Goal: Task Accomplishment & Management: Use online tool/utility

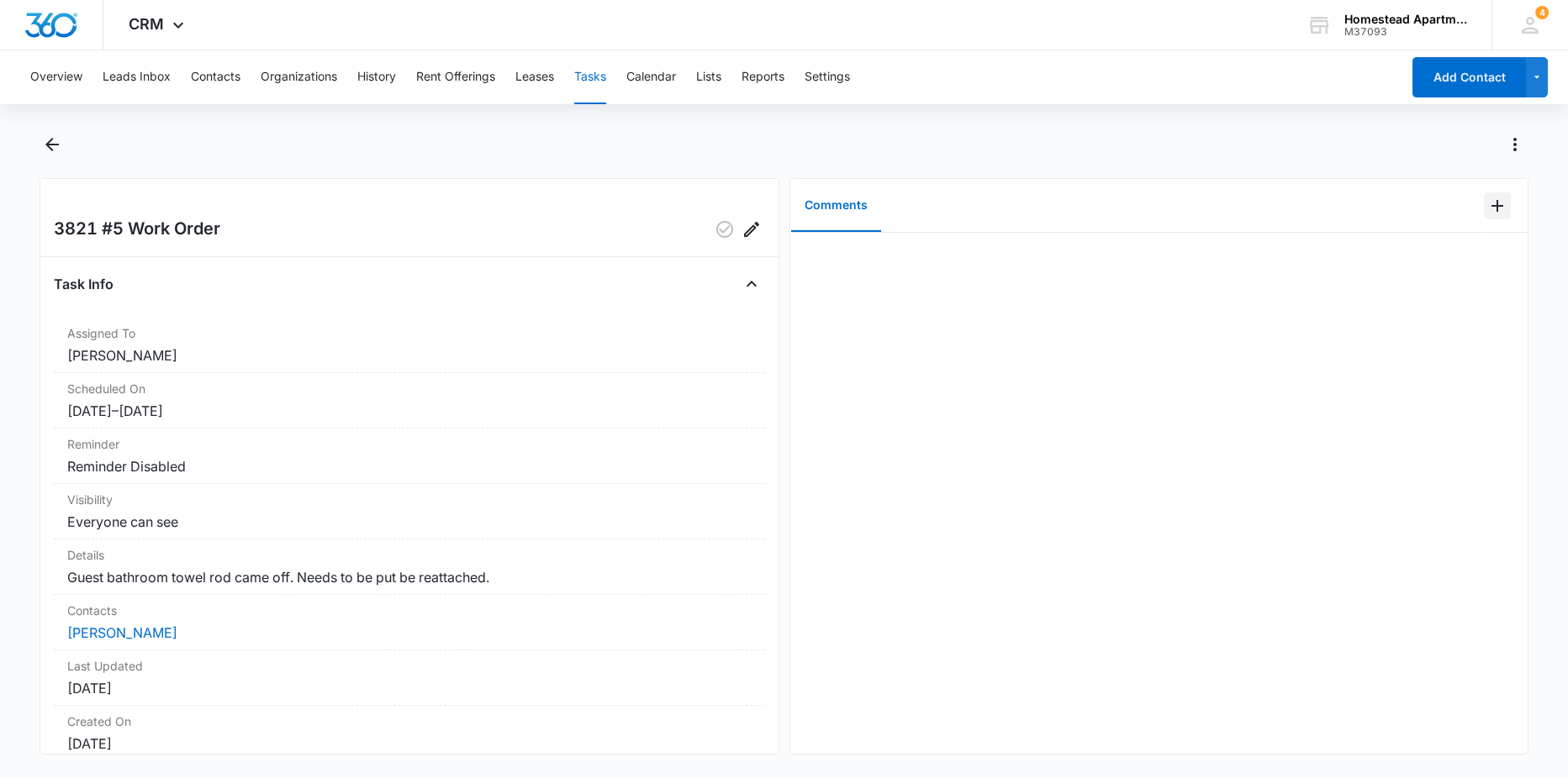
click at [1484, 197] on button "Add Comment" at bounding box center [1497, 205] width 27 height 27
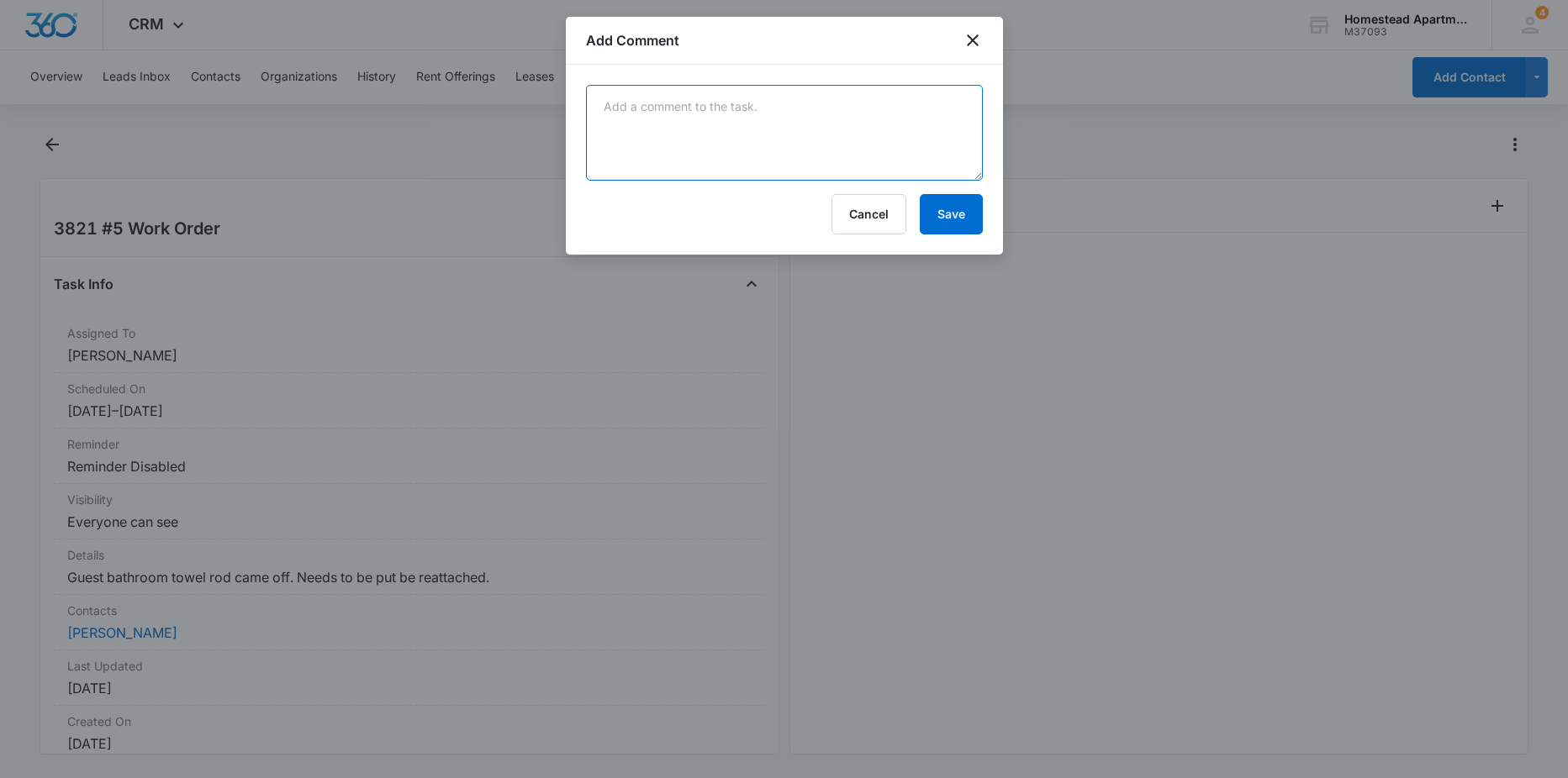
click at [644, 109] on textarea at bounding box center [784, 133] width 397 height 96
type textarea "g"
type textarea "got the towel bar back up and make sure it was tighten up and secured - Carlos"
click at [950, 223] on button "Save" at bounding box center [950, 214] width 63 height 40
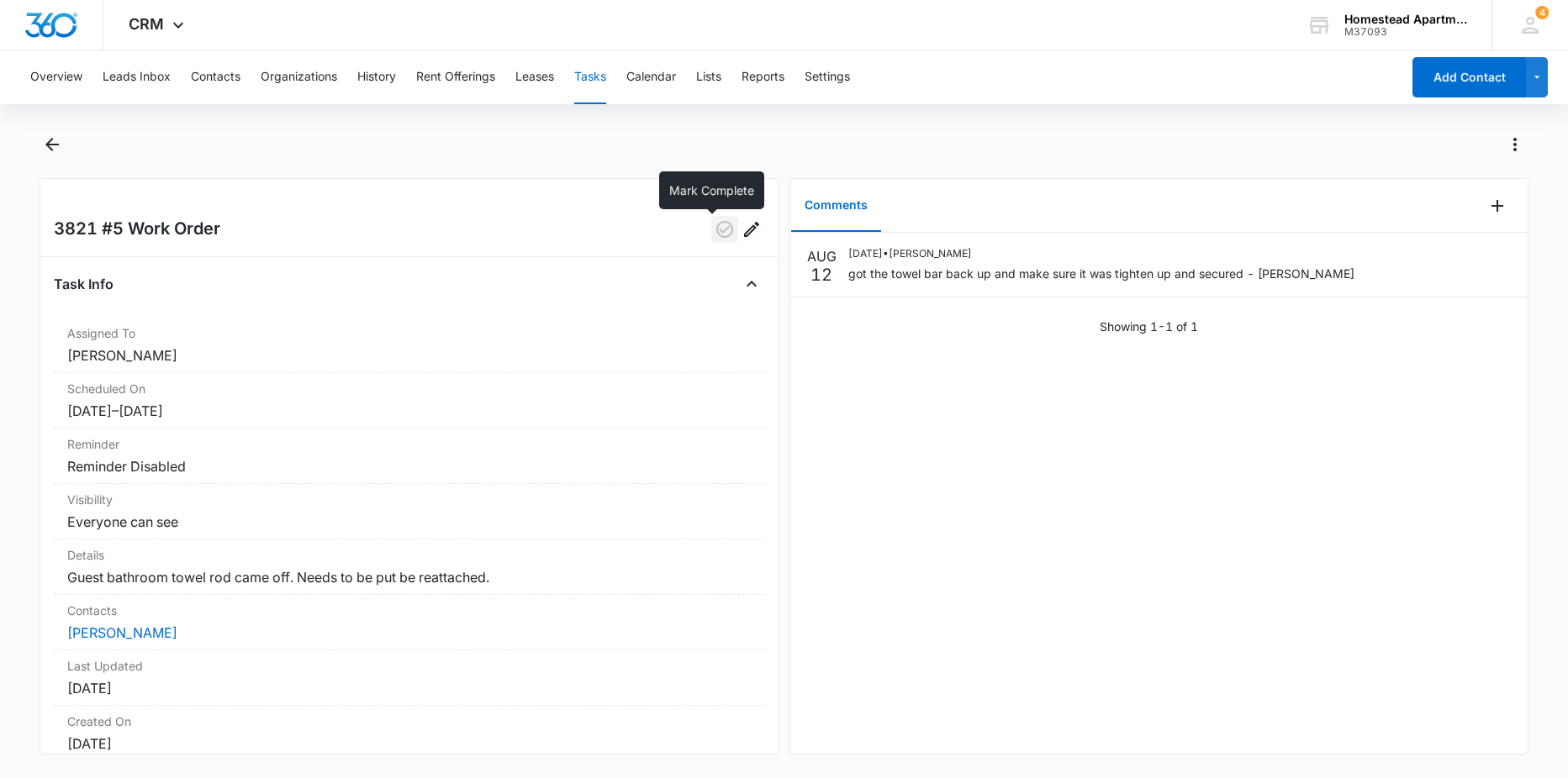
click at [717, 224] on icon "button" at bounding box center [725, 229] width 17 height 17
click at [52, 136] on icon "Back" at bounding box center [52, 144] width 20 height 20
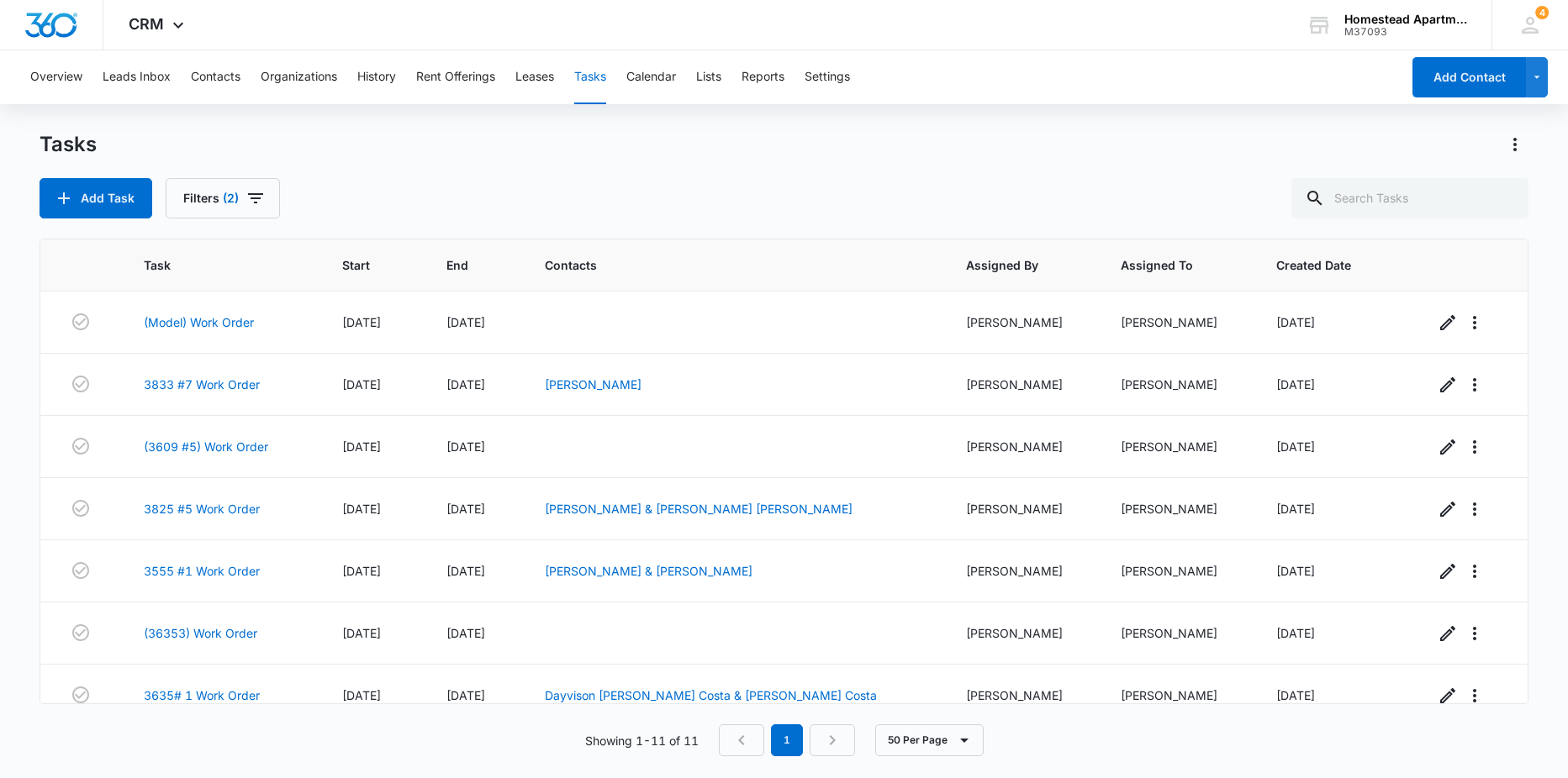
scroll to position [271, 0]
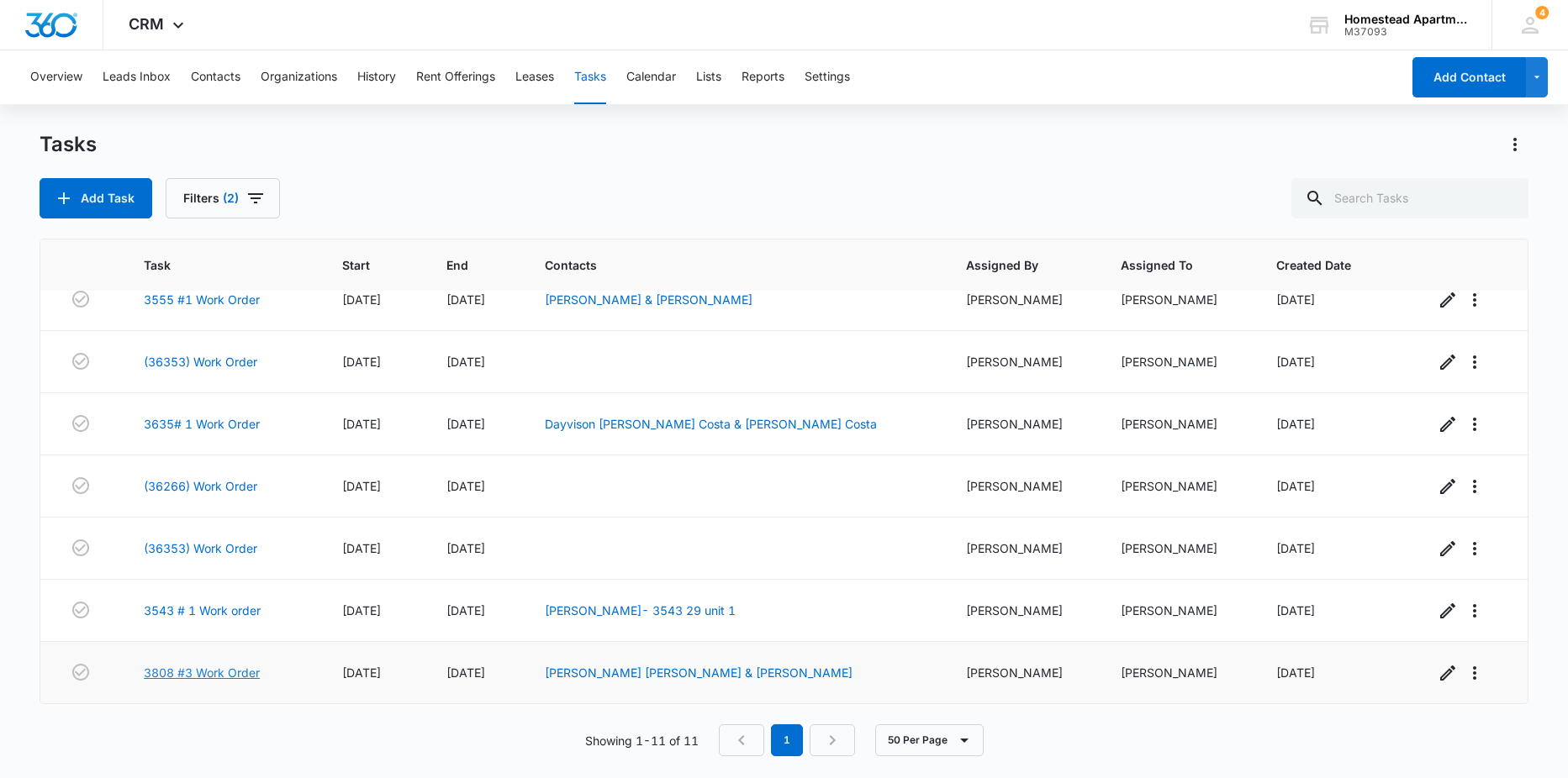
click at [204, 678] on link "3808 #3 Work Order" at bounding box center [201, 672] width 116 height 18
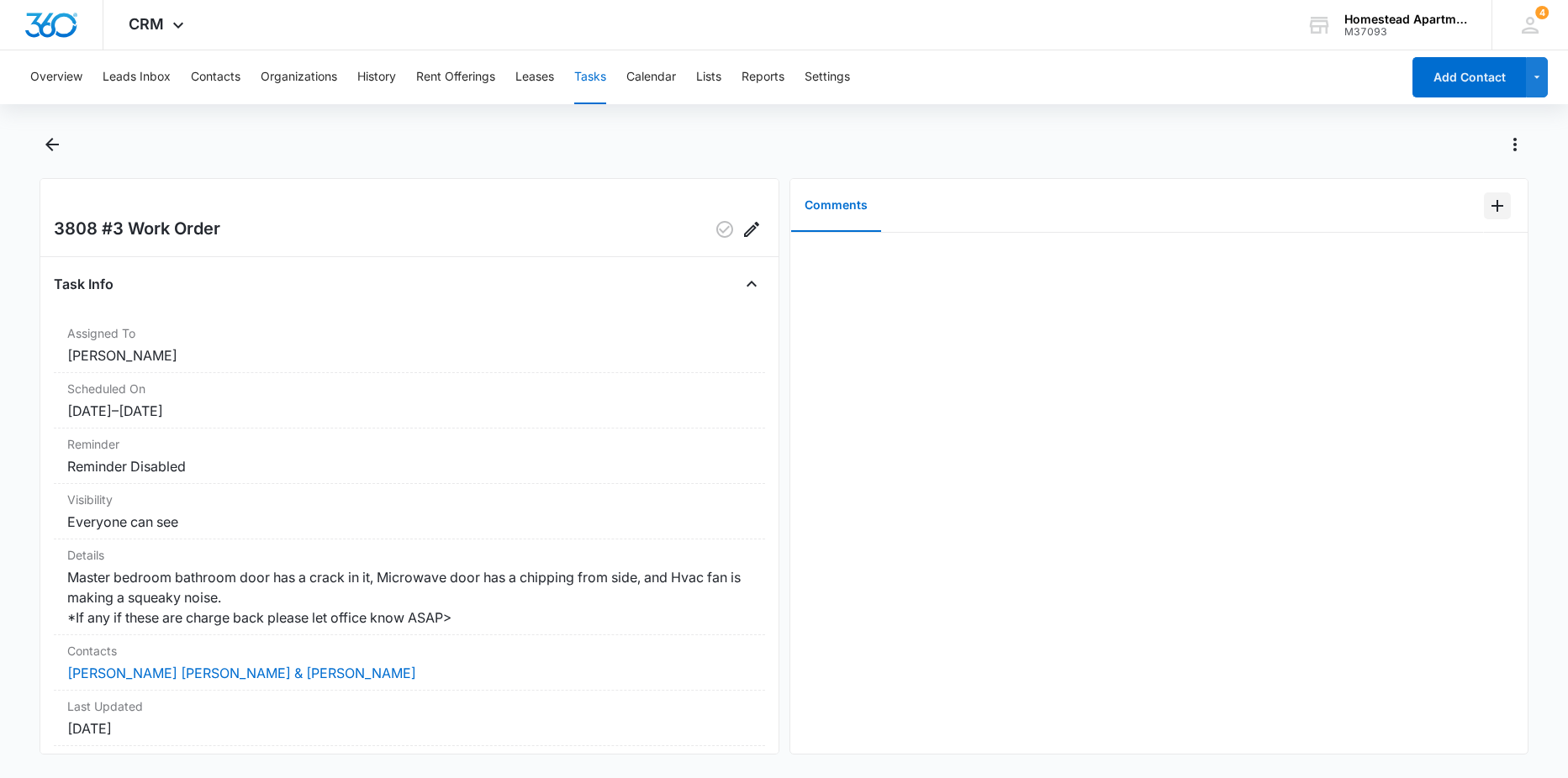
click at [1487, 210] on icon "Add Comment" at bounding box center [1497, 205] width 20 height 20
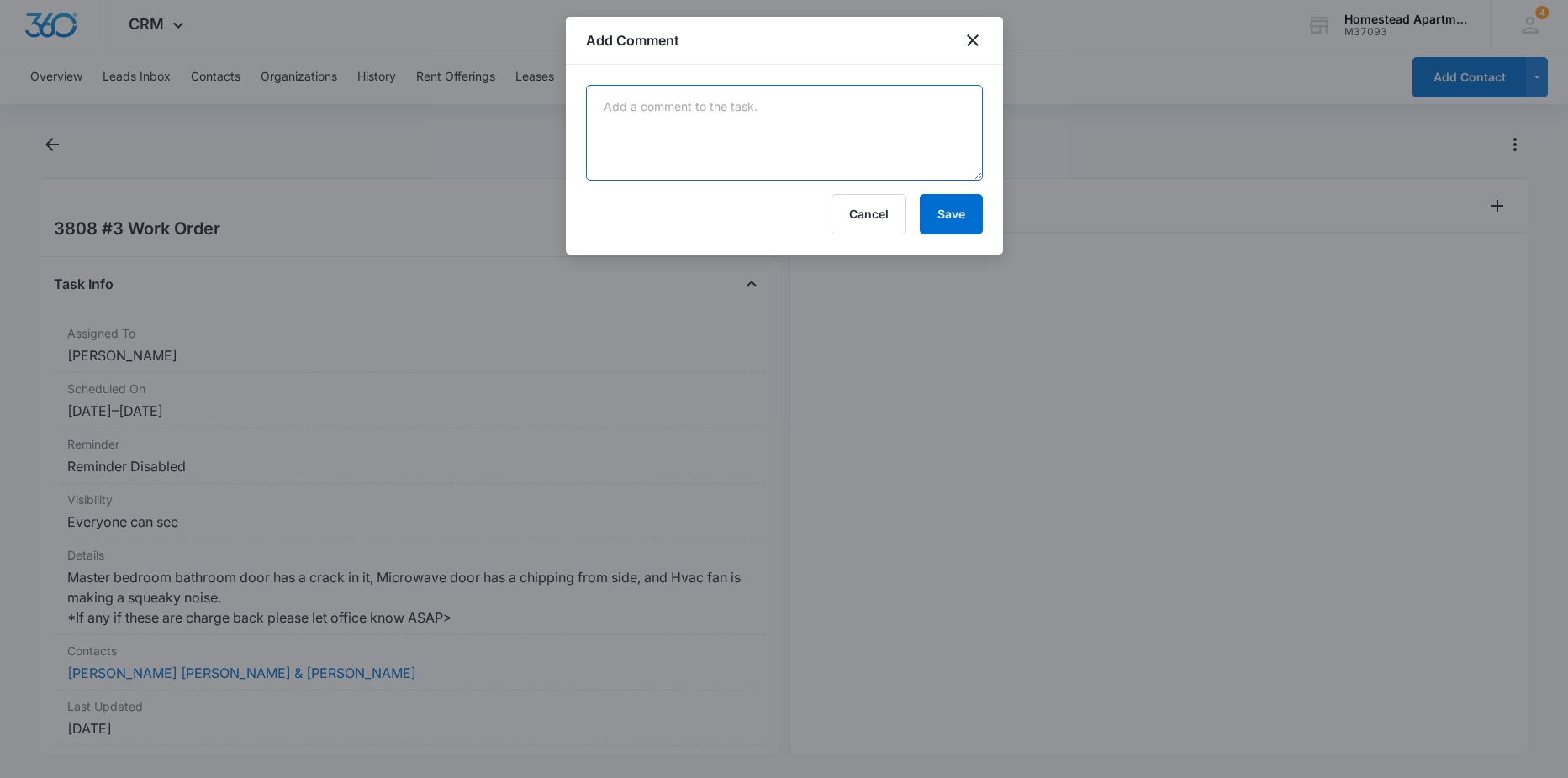
click at [883, 111] on textarea at bounding box center [784, 133] width 397 height 96
click at [1169, 132] on div at bounding box center [784, 389] width 1568 height 778
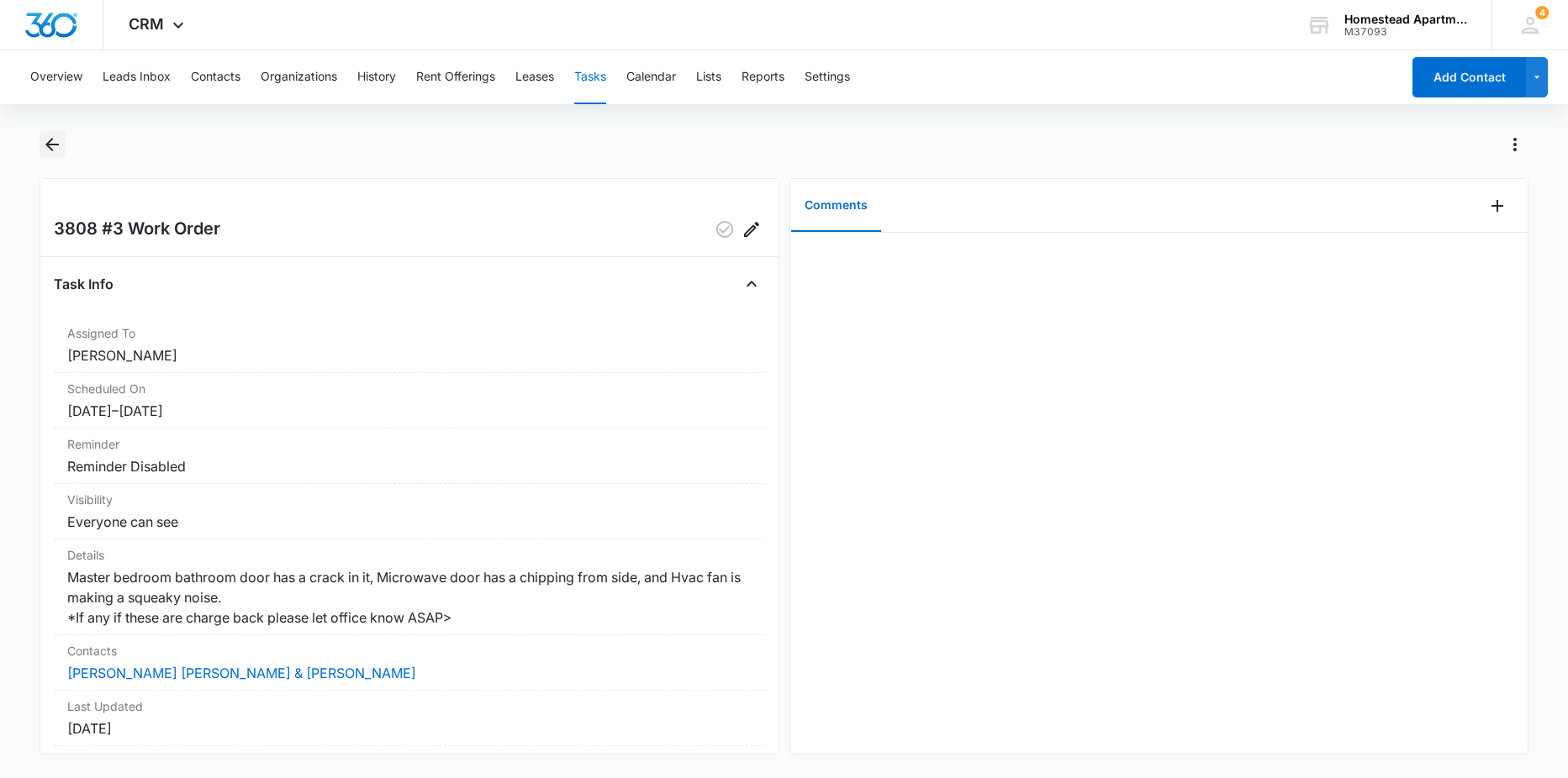
click at [48, 146] on icon "Back" at bounding box center [52, 144] width 14 height 14
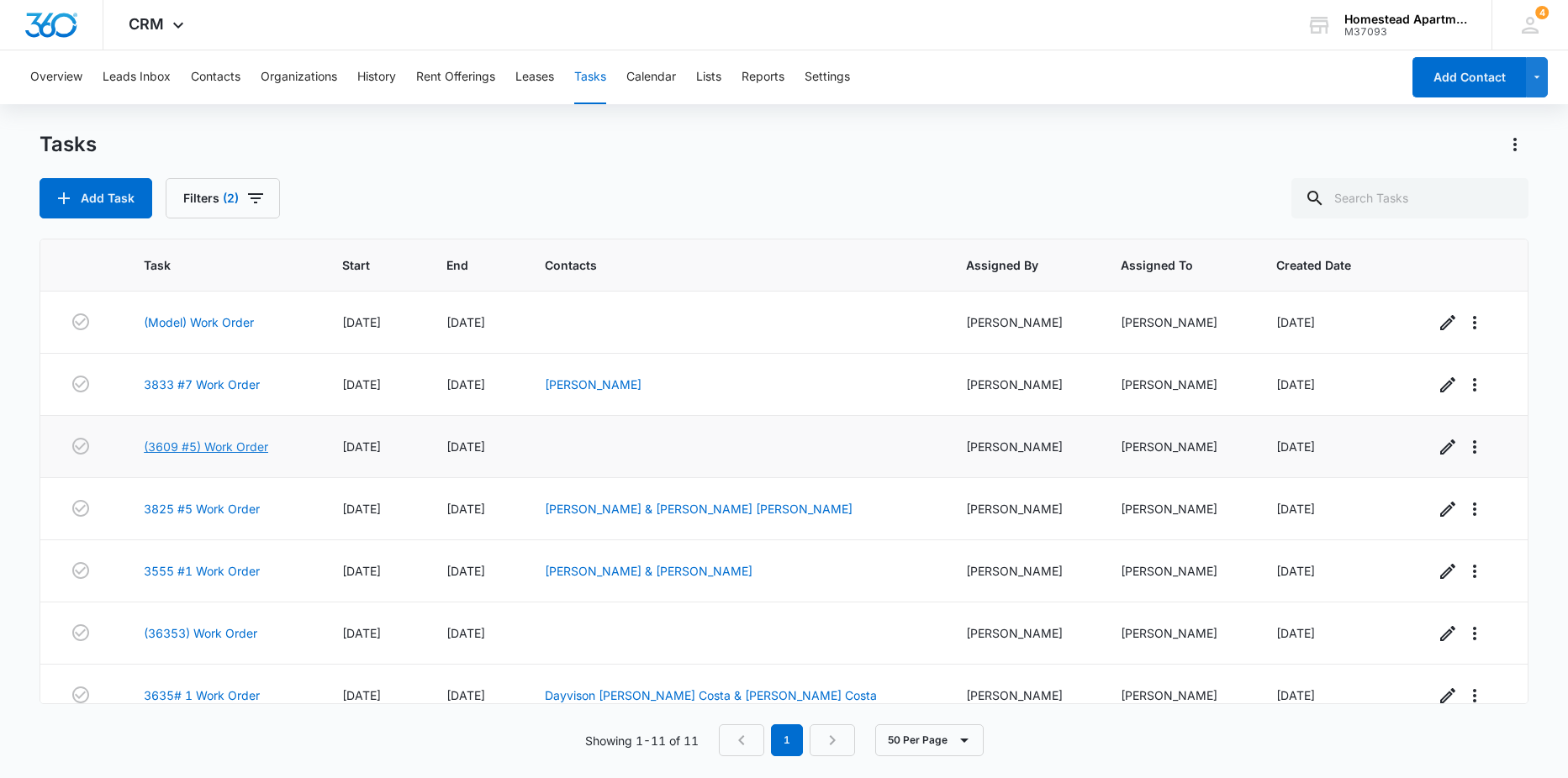
click at [217, 446] on link "(3609 #5) Work Order" at bounding box center [205, 447] width 125 height 18
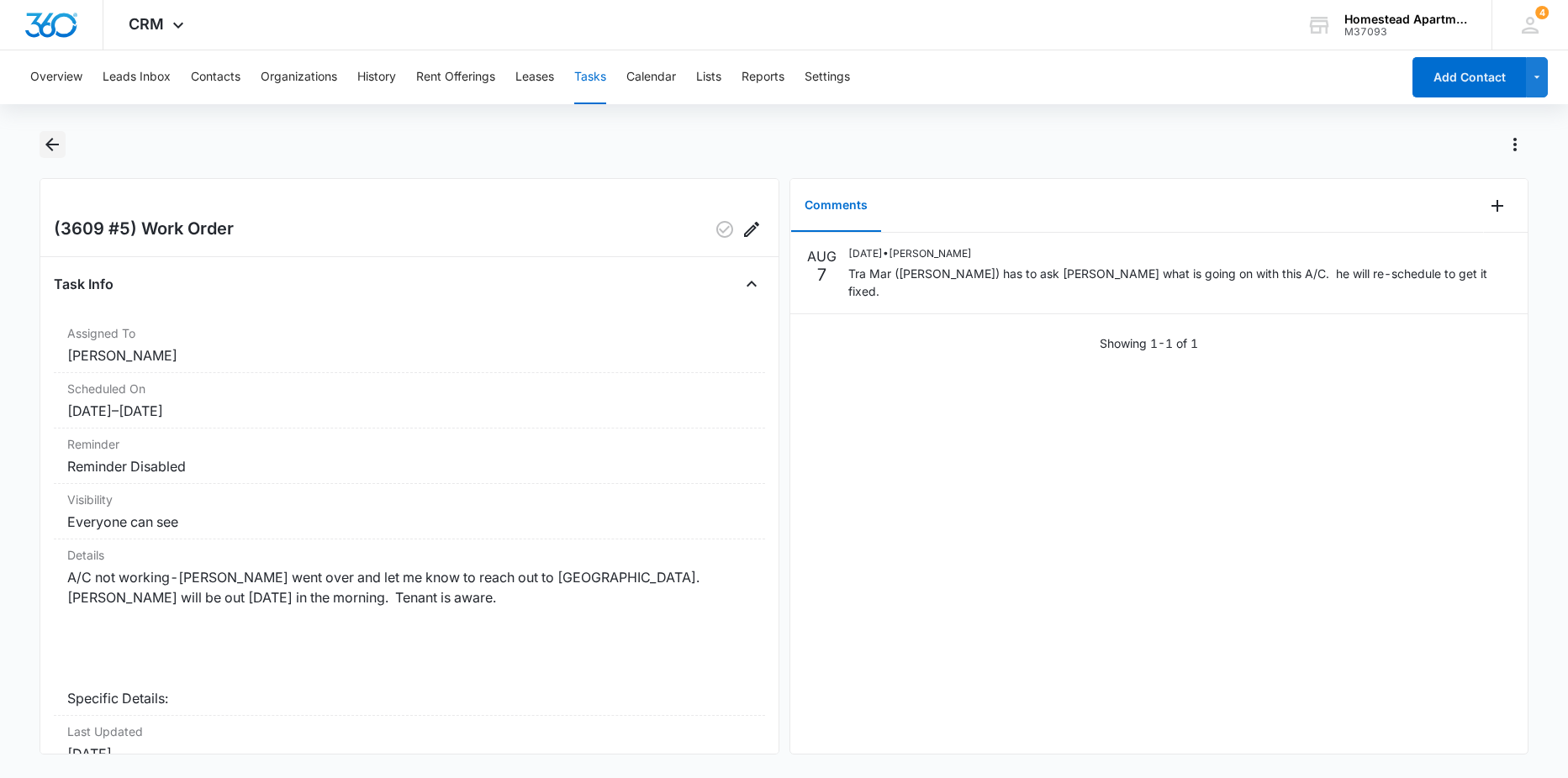
click at [45, 143] on icon "Back" at bounding box center [52, 144] width 20 height 20
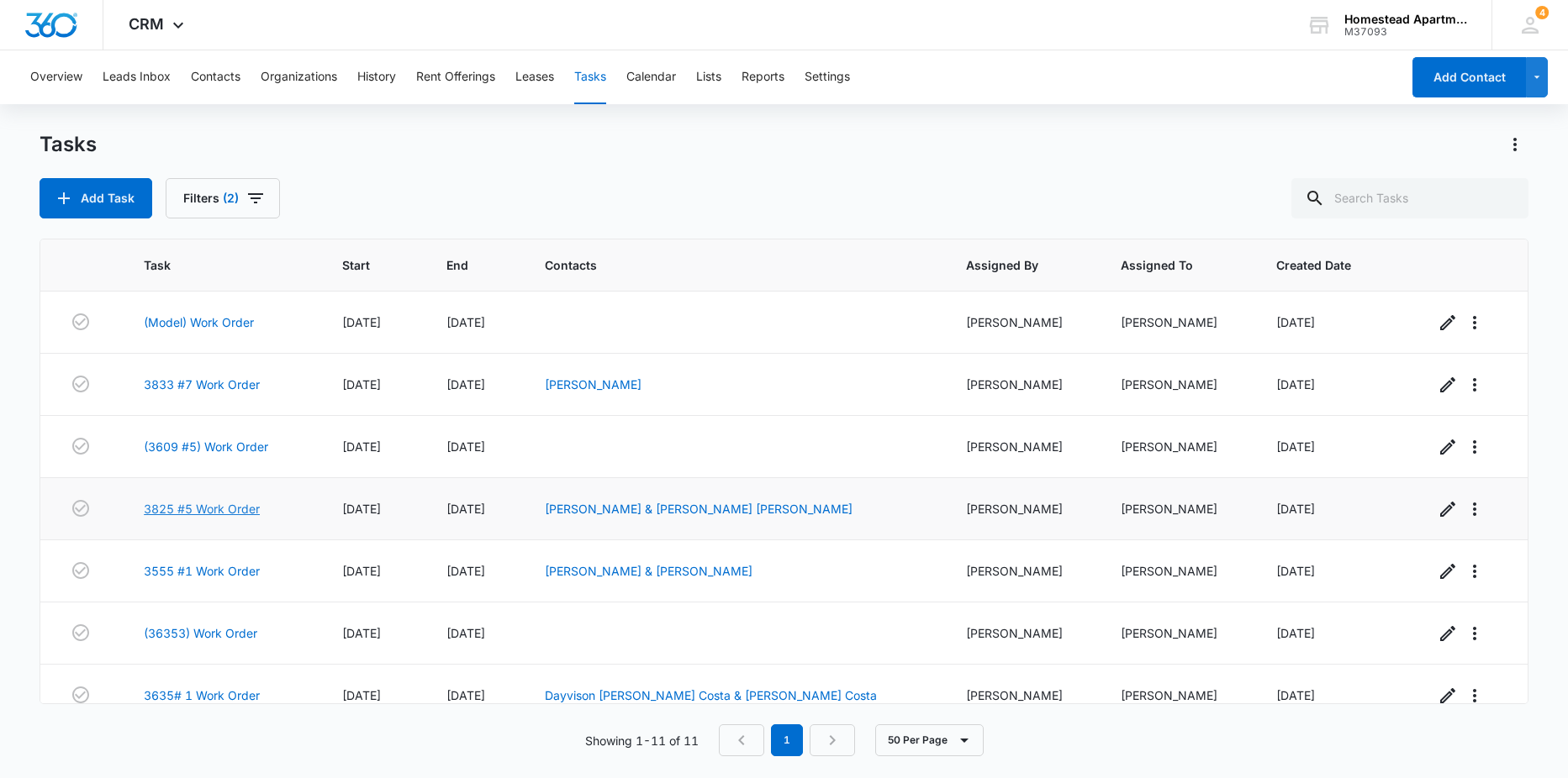
click at [241, 508] on link "3825 #5 Work Order" at bounding box center [201, 508] width 116 height 18
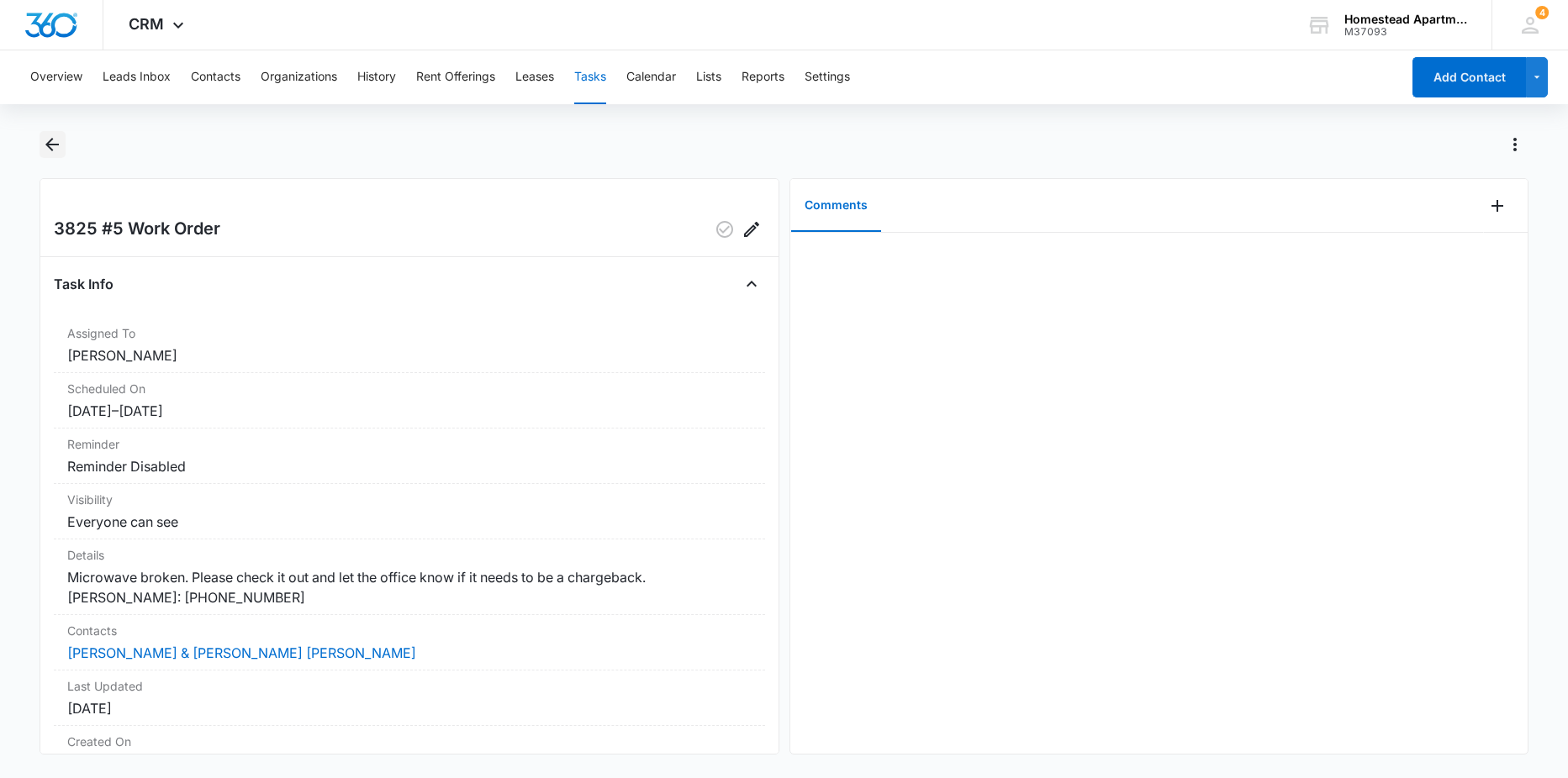
click at [52, 139] on icon "Back" at bounding box center [52, 144] width 14 height 14
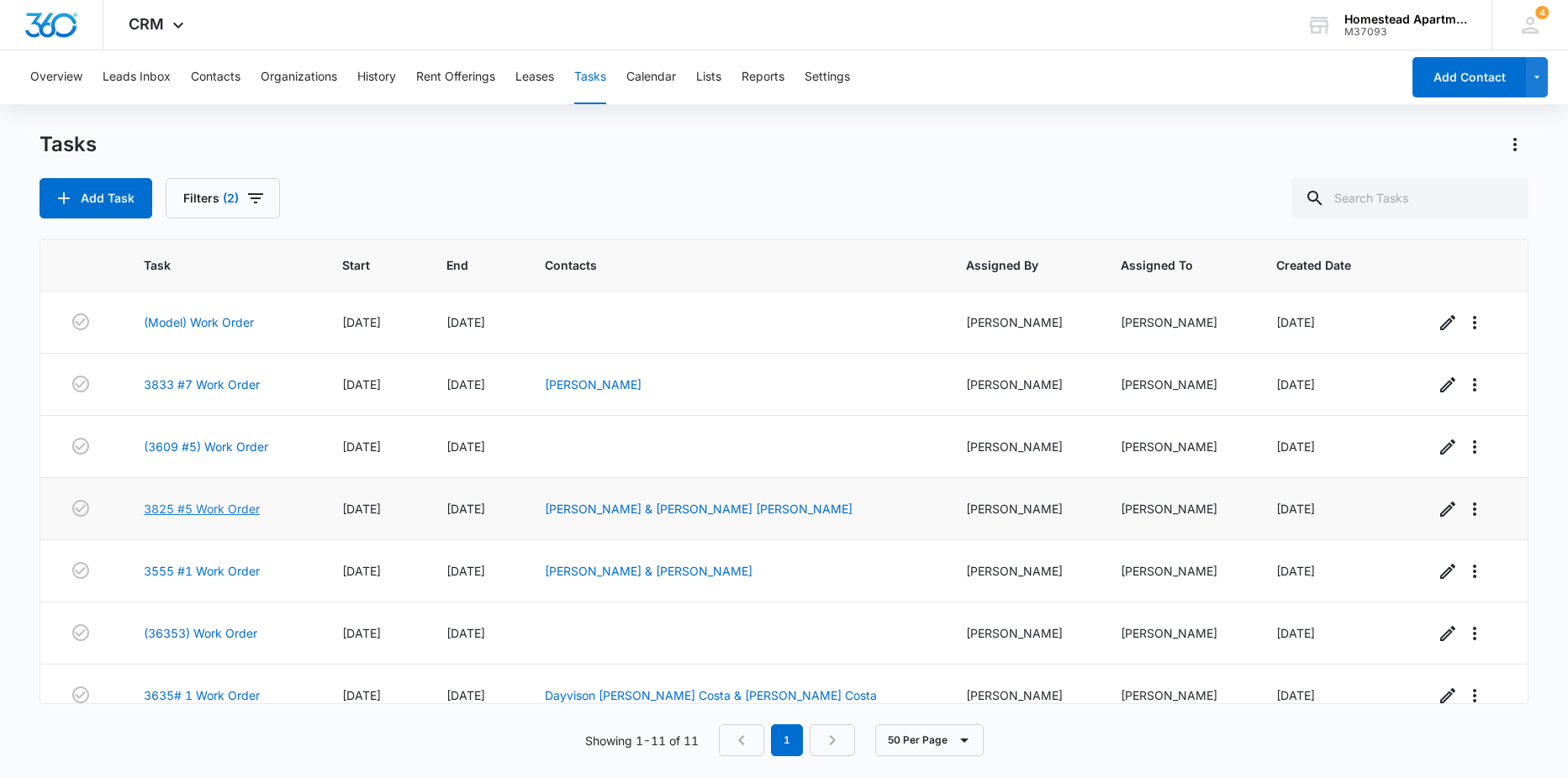
click at [218, 510] on link "3825 #5 Work Order" at bounding box center [201, 508] width 116 height 18
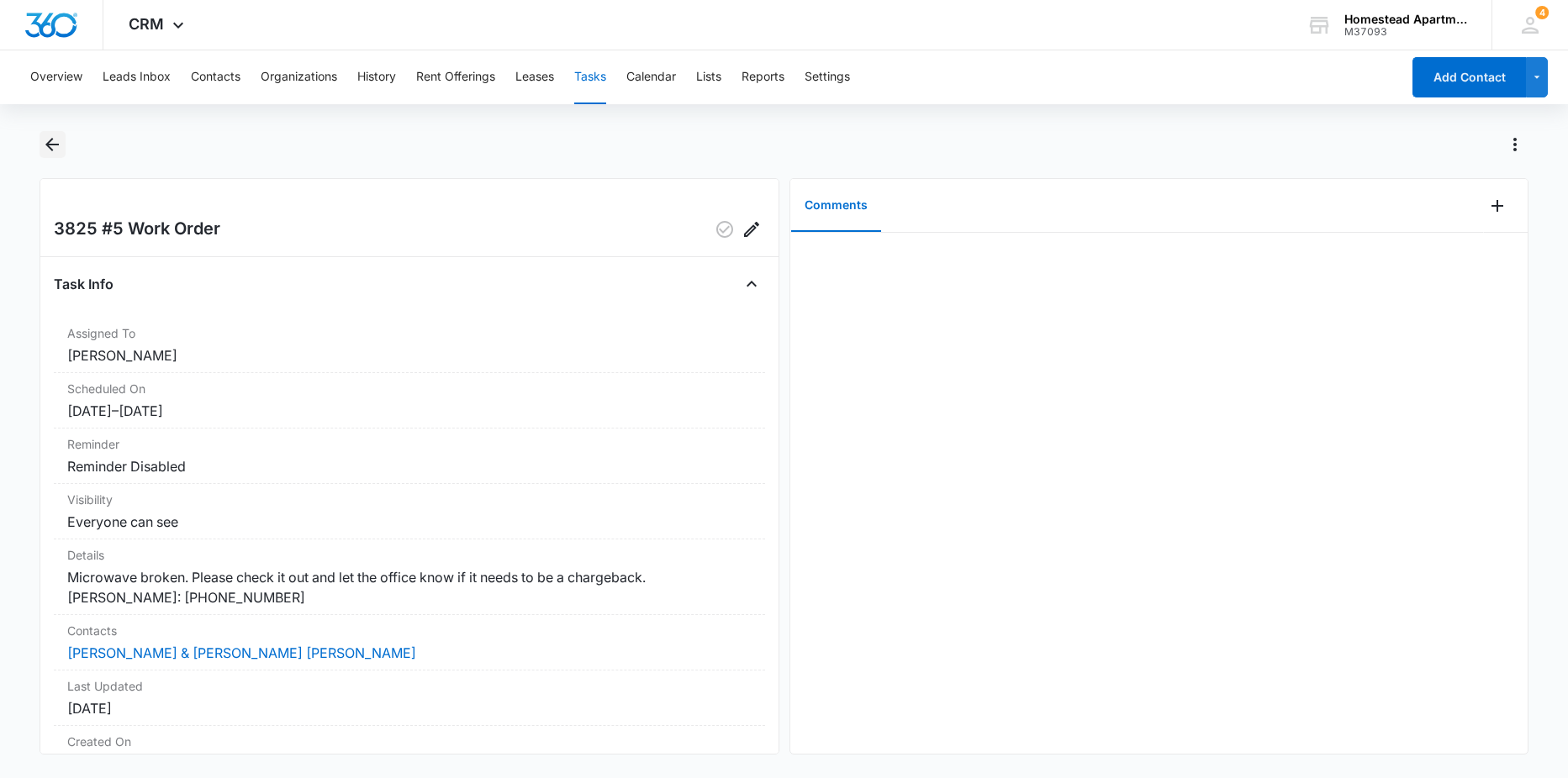
click at [64, 143] on button "Back" at bounding box center [52, 144] width 26 height 27
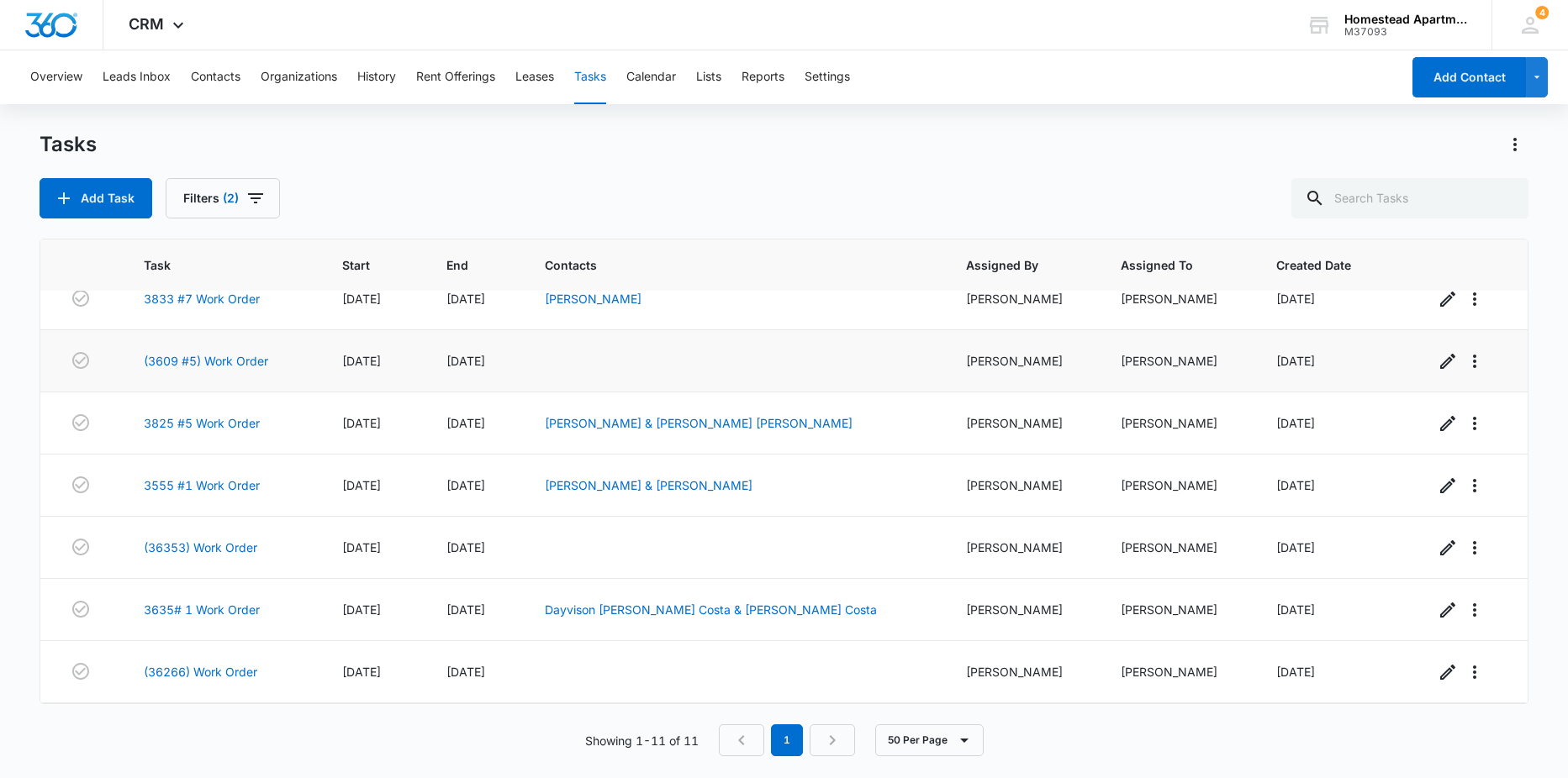
scroll to position [168, 0]
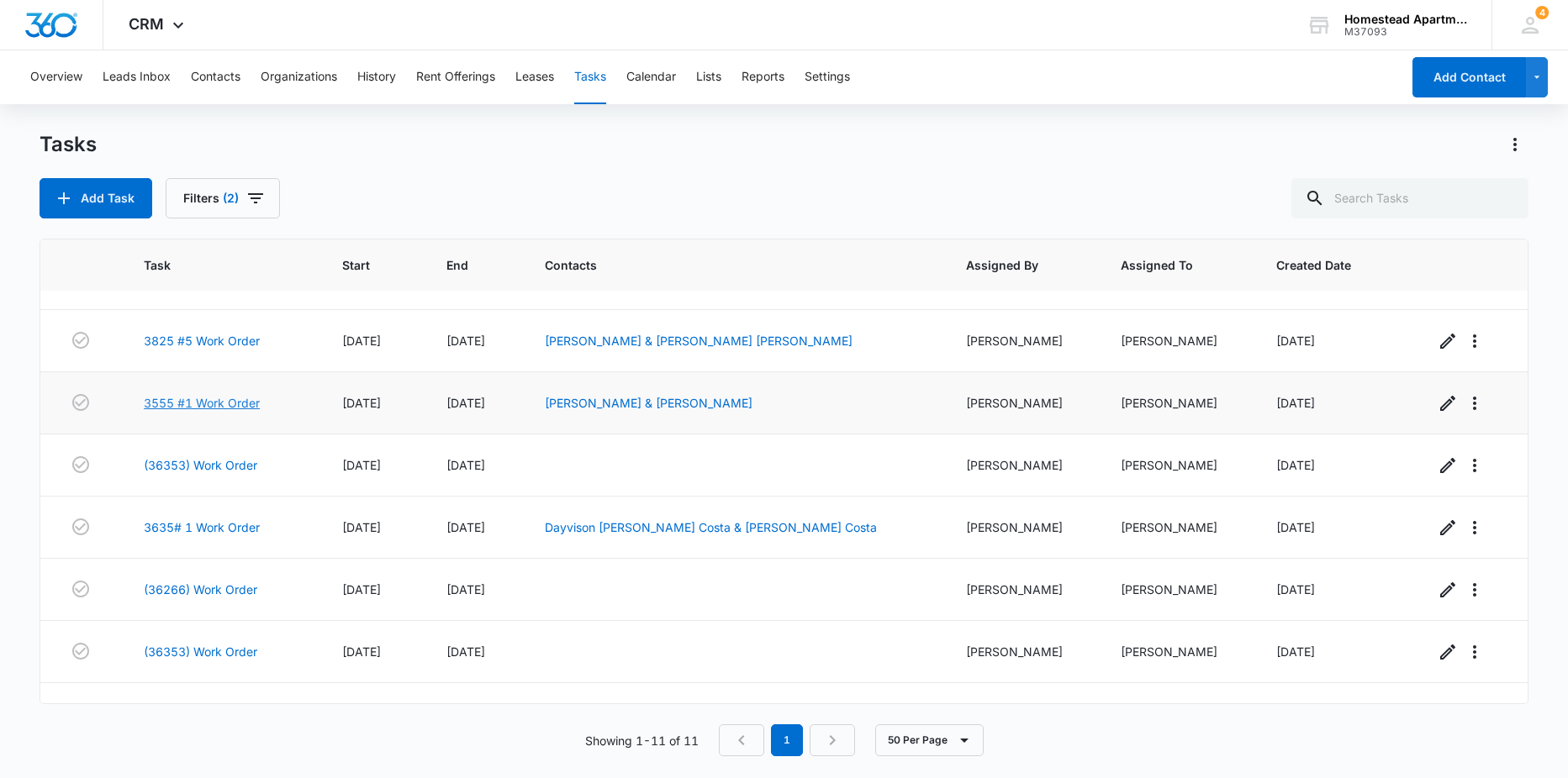
click at [223, 403] on link "3555 #1 Work Order" at bounding box center [201, 403] width 116 height 18
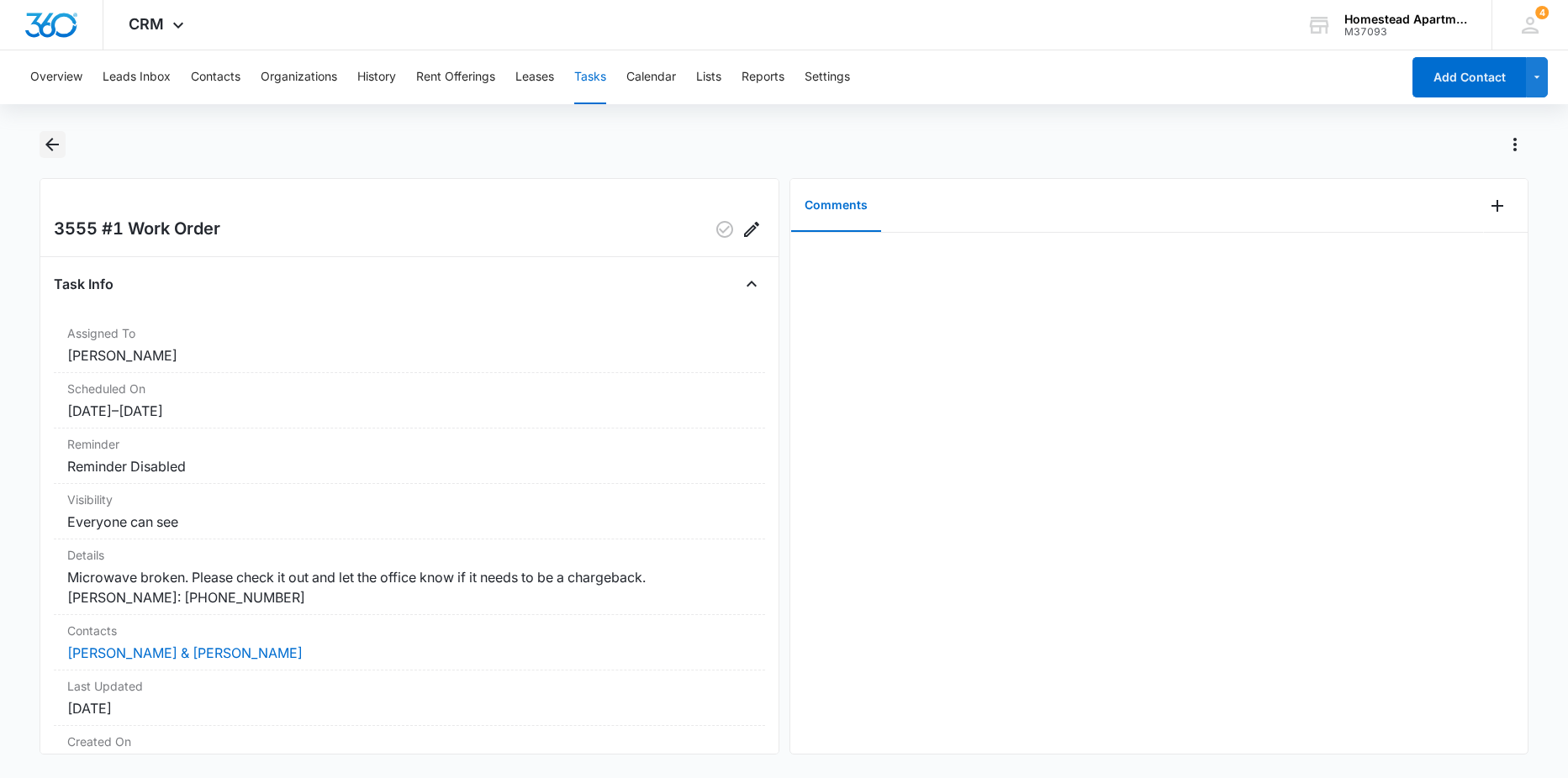
click at [43, 143] on icon "Back" at bounding box center [52, 144] width 20 height 20
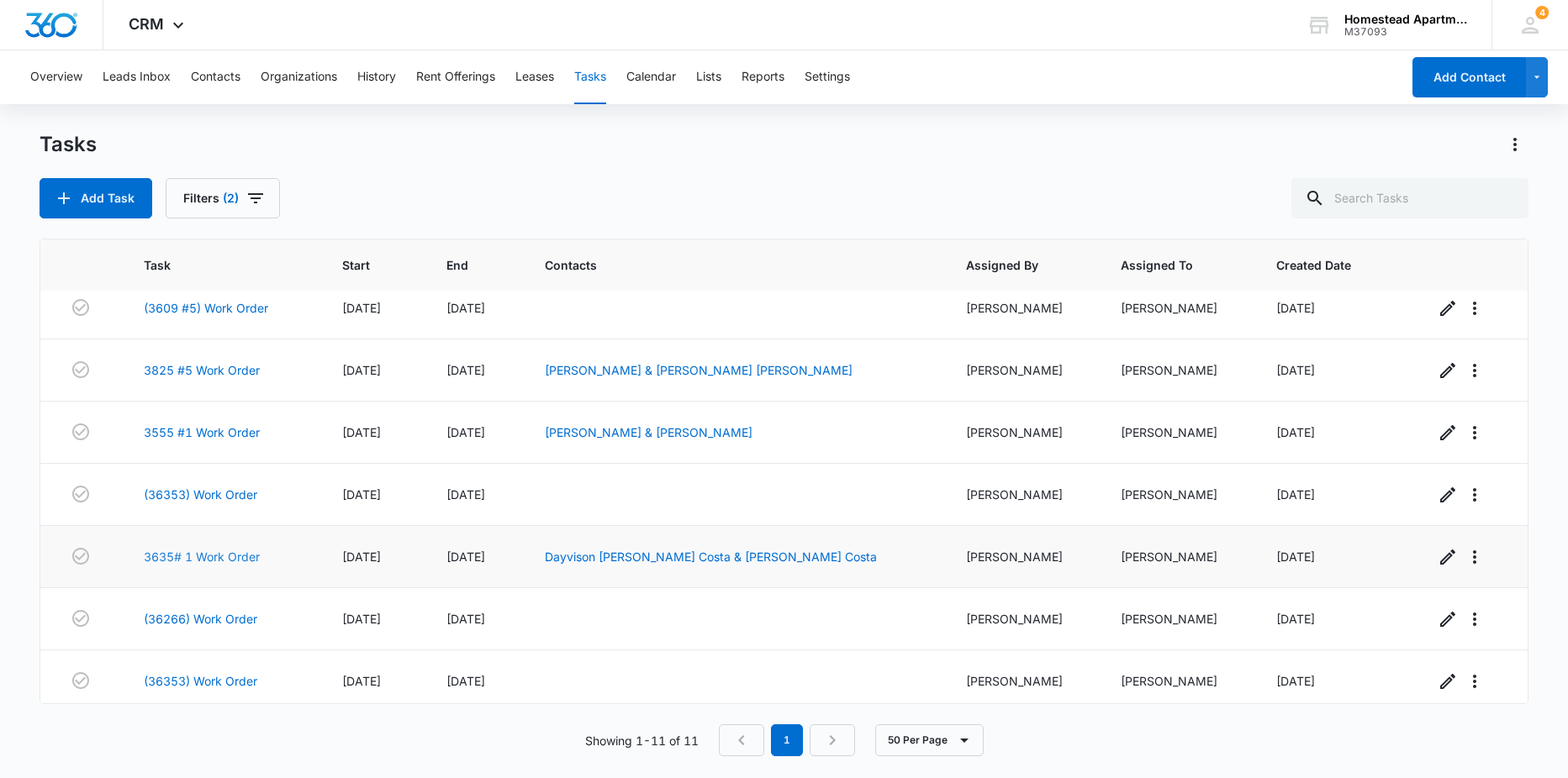
scroll to position [168, 0]
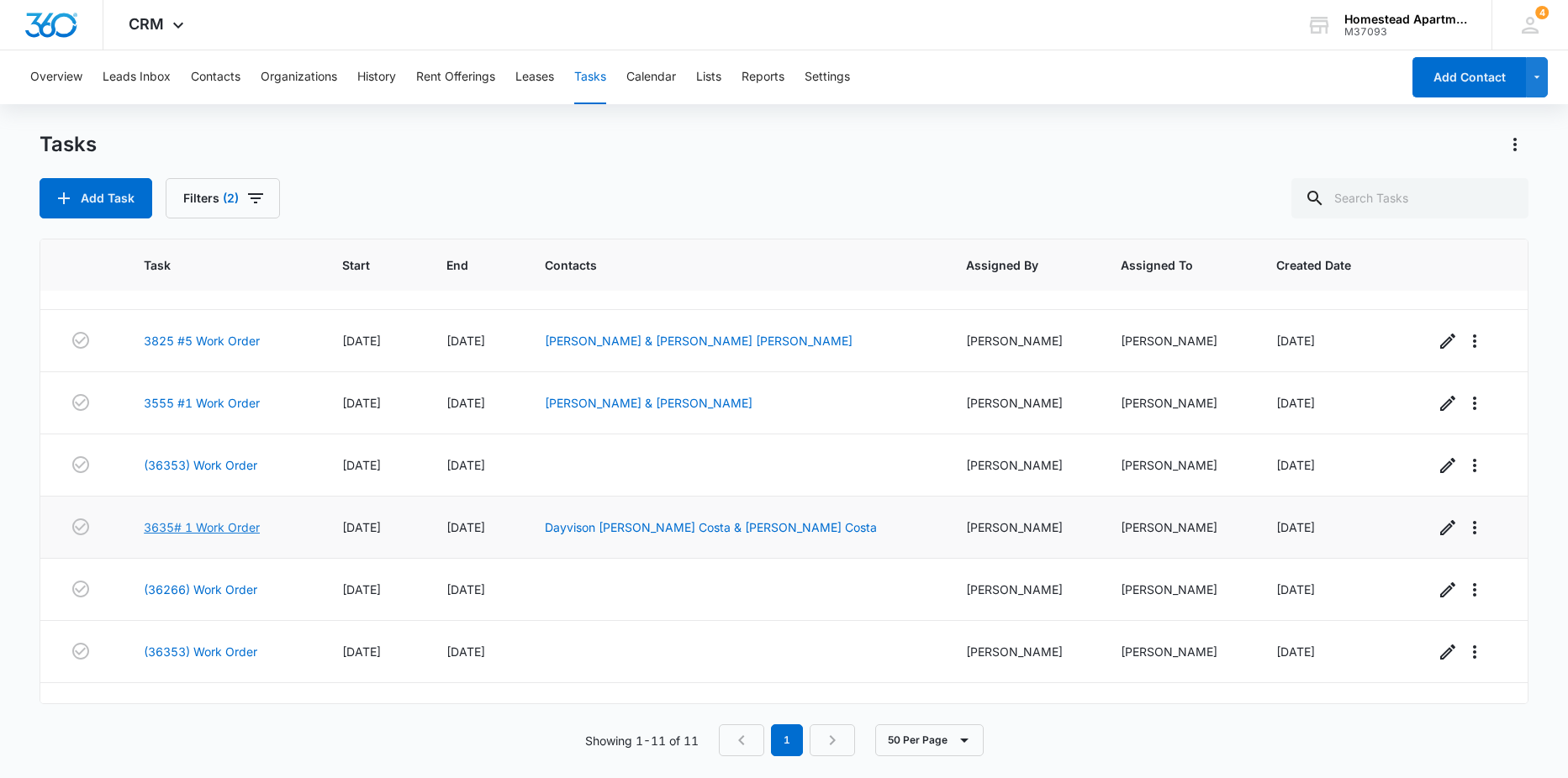
click at [241, 528] on link "3635# 1 Work Order" at bounding box center [201, 527] width 116 height 18
